Goal: Find specific page/section: Find specific page/section

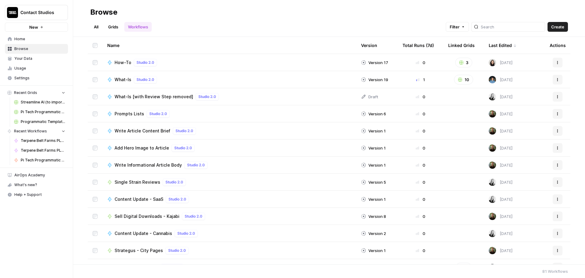
click at [114, 29] on link "Grids" at bounding box center [112, 27] width 17 height 10
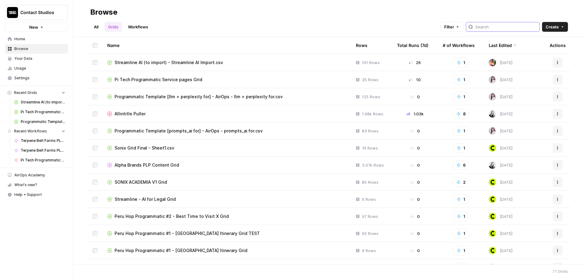
click at [496, 28] on input "search" at bounding box center [506, 27] width 62 height 6
click at [176, 81] on span "Pi Tech Programmatic Service pages Grid" at bounding box center [159, 79] width 88 height 6
